Goal: Find specific fact: Find specific fact

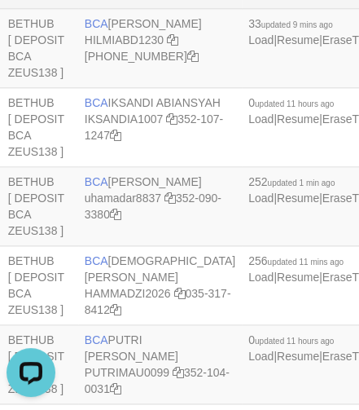
scroll to position [1308, 205]
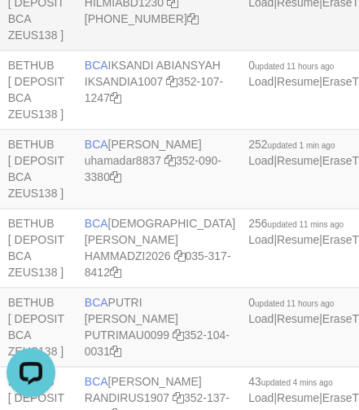
copy td "BCA HILMI ABDILLAH"
